Goal: Task Accomplishment & Management: Manage account settings

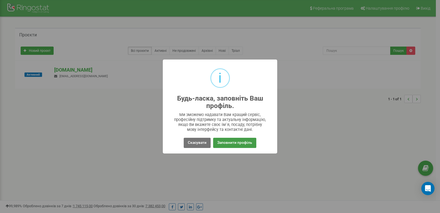
click at [229, 142] on button "Заповнити профіль" at bounding box center [234, 143] width 43 height 10
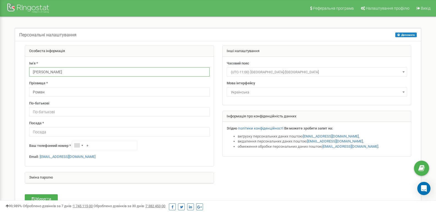
drag, startPoint x: 57, startPoint y: 70, endPoint x: 60, endPoint y: 67, distance: 3.7
click at [11, 71] on div "Персональні налаштування Допомога Допомога На цій сторінці ви можете відредагув…" at bounding box center [218, 122] width 428 height 211
type input "Писко"
drag, startPoint x: 20, startPoint y: 92, endPoint x: 3, endPoint y: 92, distance: 16.2
click at [3, 92] on div "Реферальна програма Налаштування профілю Вихід Персональні налаштування Допомог…" at bounding box center [218, 165] width 436 height 330
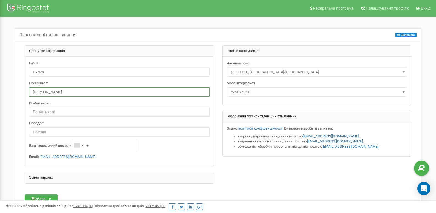
type input "Григорій"
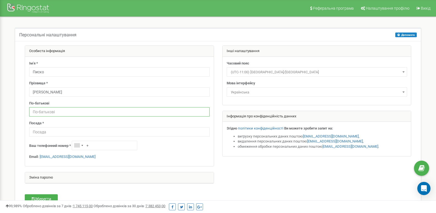
click at [40, 111] on input "text" at bounding box center [119, 111] width 180 height 9
type input "Іванович"
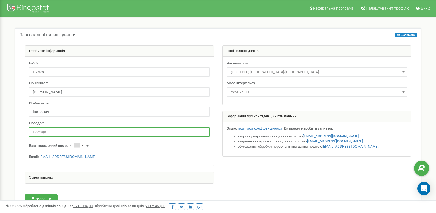
click at [44, 130] on input "text" at bounding box center [119, 131] width 180 height 9
type input "менеджер"
click at [102, 145] on input "+" at bounding box center [104, 145] width 65 height 9
type input "+380508000982"
click at [405, 72] on span at bounding box center [404, 71] width 6 height 7
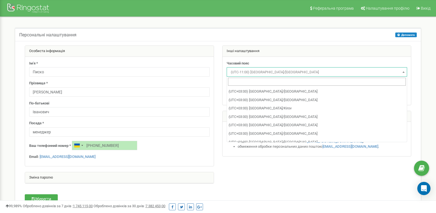
scroll to position [2342, 0]
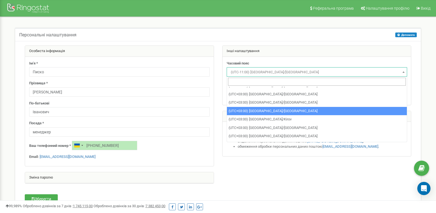
select select "Europe/Kiev"
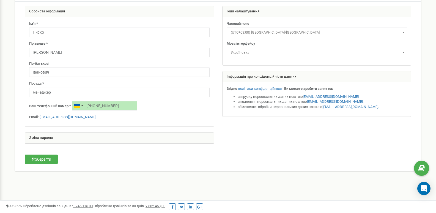
scroll to position [55, 0]
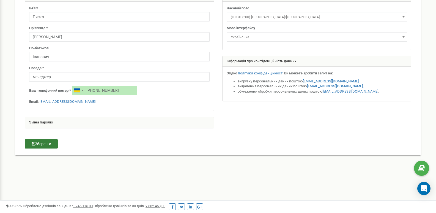
click at [48, 143] on button "Зберегти" at bounding box center [41, 143] width 33 height 9
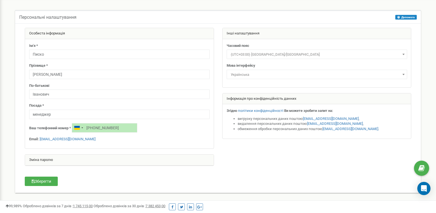
scroll to position [28, 0]
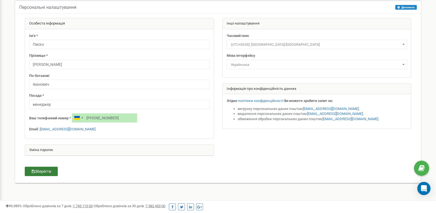
click at [37, 172] on button "Зберегти" at bounding box center [41, 170] width 33 height 9
click at [155, 167] on div "Особиста інформація Ім'я * Писко Прізвище * Григорій По-батькові Іванович Посад…" at bounding box center [218, 97] width 403 height 159
click at [381, 189] on div "Персональні налаштування Допомога Допомога На цій сторінці ви можете відредагув…" at bounding box center [218, 94] width 414 height 189
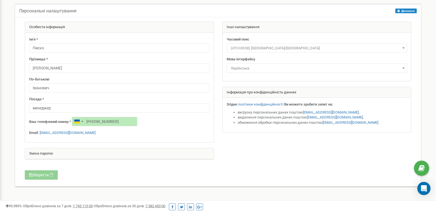
scroll to position [0, 0]
